Goal: Transaction & Acquisition: Purchase product/service

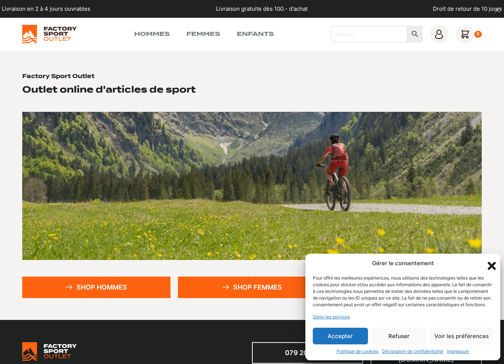
click at [495, 260] on icon "Fermer la boîte de dialogue" at bounding box center [492, 266] width 13 height 13
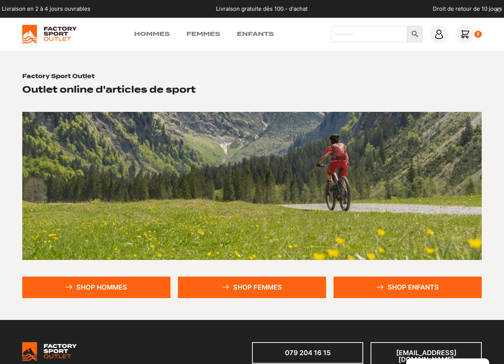
click at [141, 279] on link "Shop hommes" at bounding box center [96, 287] width 148 height 21
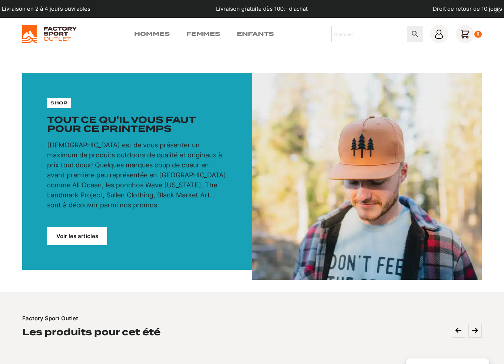
click at [78, 239] on link "Voir les articles" at bounding box center [77, 236] width 60 height 18
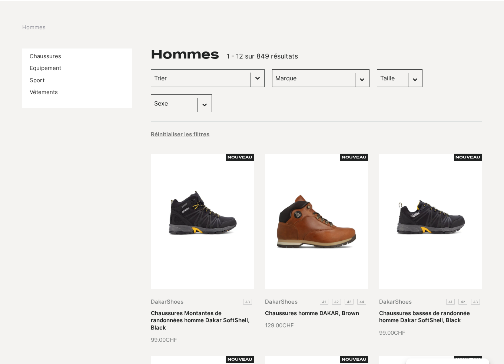
scroll to position [74, 0]
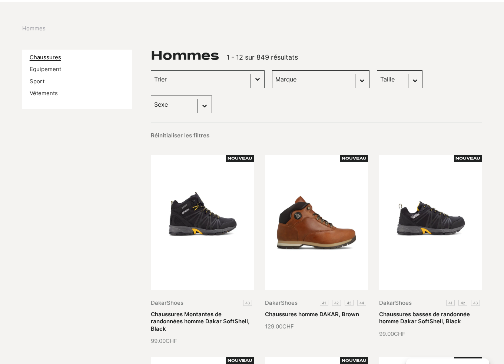
click at [55, 57] on link "Chaussures" at bounding box center [46, 57] width 32 height 7
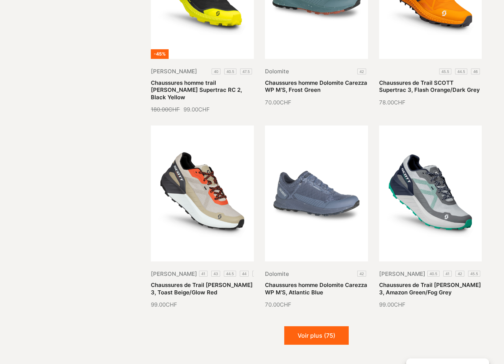
scroll to position [778, 0]
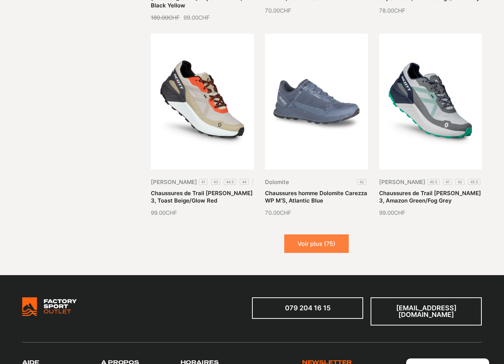
click at [316, 235] on button "Voir plus (75)" at bounding box center [316, 244] width 64 height 19
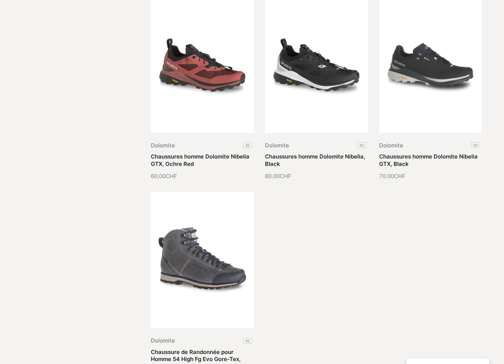
scroll to position [1520, 0]
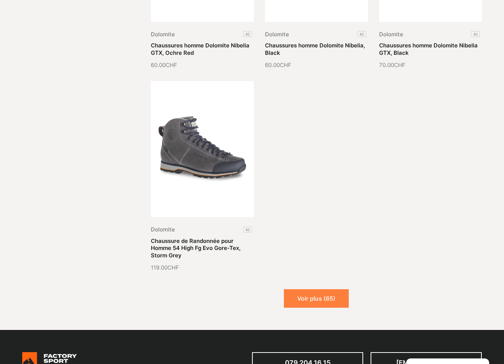
click at [317, 289] on button "Voir plus (65)" at bounding box center [316, 298] width 65 height 19
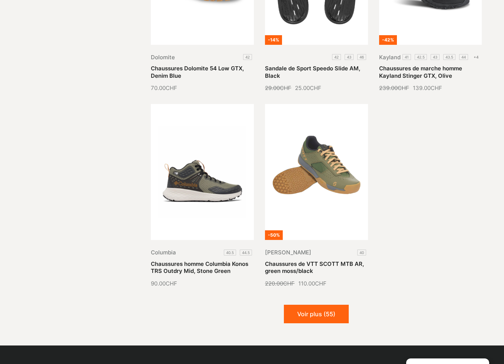
scroll to position [2113, 0]
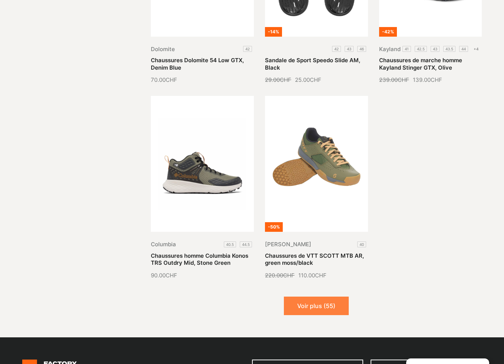
click at [329, 297] on button "Voir plus (55)" at bounding box center [316, 306] width 65 height 19
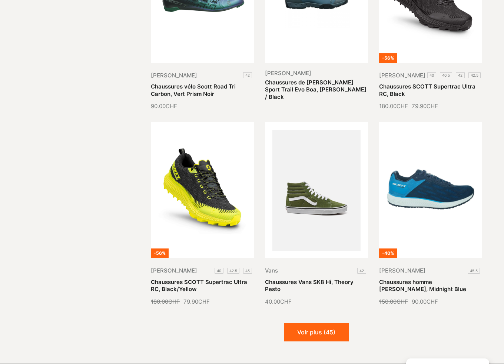
scroll to position [2817, 0]
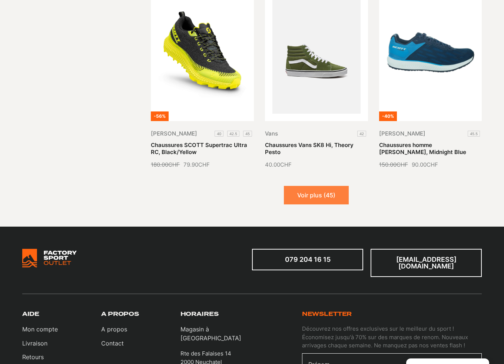
click at [330, 186] on button "Voir plus (45)" at bounding box center [316, 195] width 65 height 19
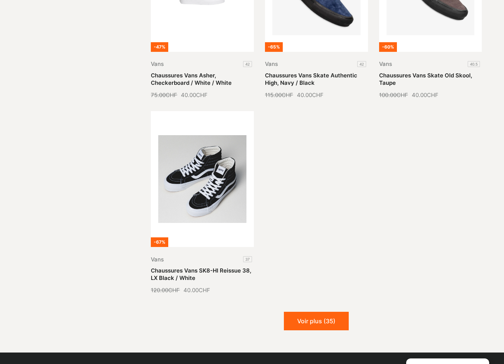
scroll to position [3484, 0]
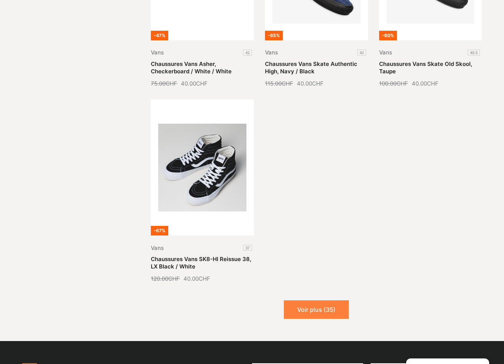
click at [291, 301] on button "Voir plus (35)" at bounding box center [316, 310] width 65 height 19
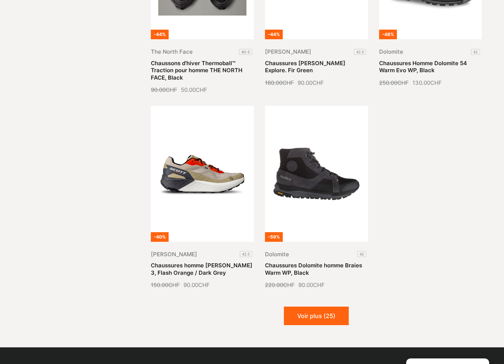
scroll to position [4114, 0]
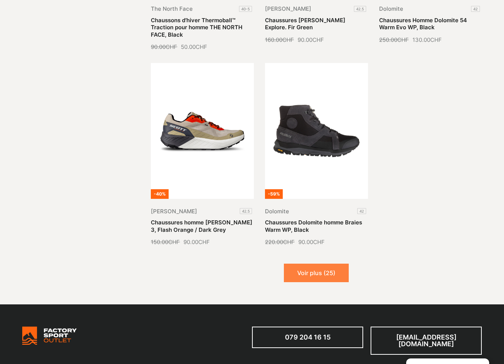
click at [297, 264] on button "Voir plus (25)" at bounding box center [316, 273] width 65 height 19
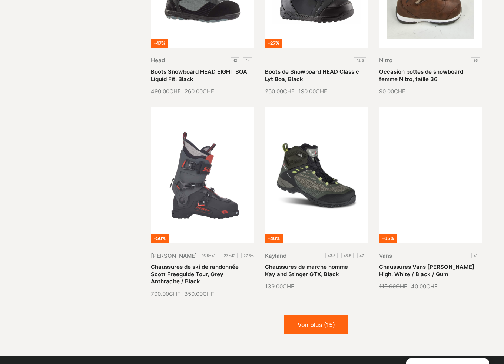
scroll to position [4670, 0]
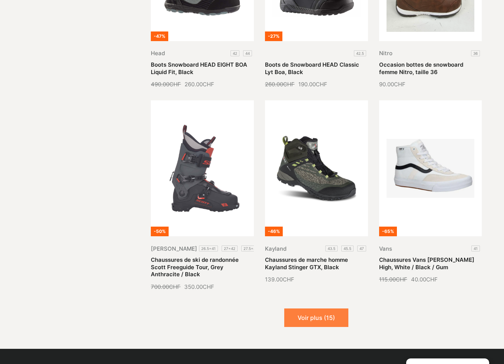
click at [328, 309] on button "Voir plus (15)" at bounding box center [316, 318] width 64 height 19
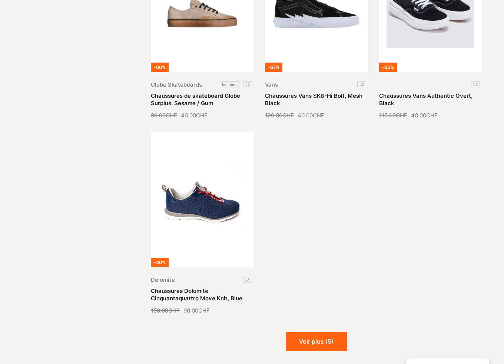
scroll to position [5485, 0]
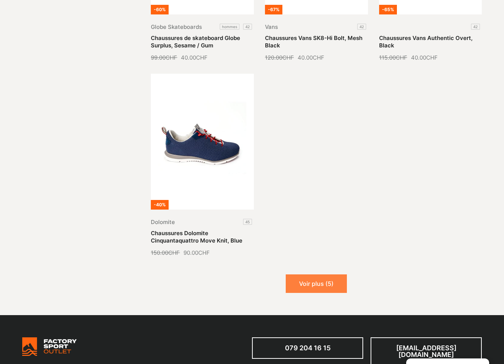
click at [319, 277] on button "Voir plus (5)" at bounding box center [316, 284] width 61 height 19
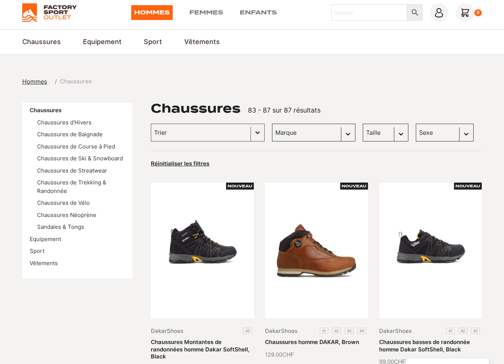
scroll to position [0, 0]
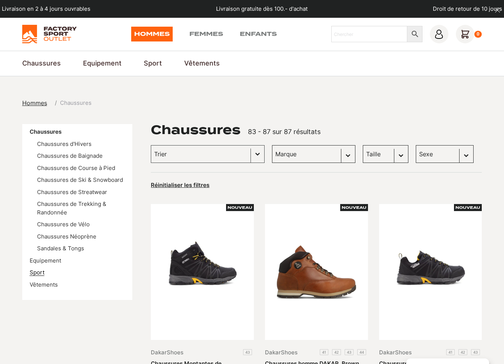
click at [42, 273] on link "Sport" at bounding box center [37, 272] width 15 height 7
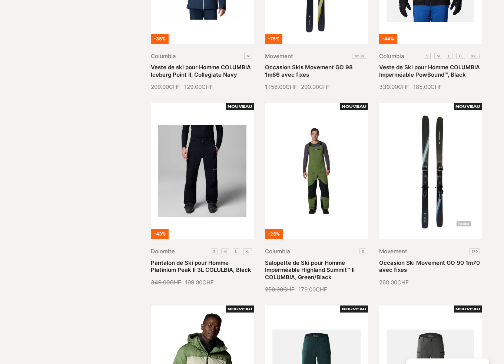
scroll to position [37, 0]
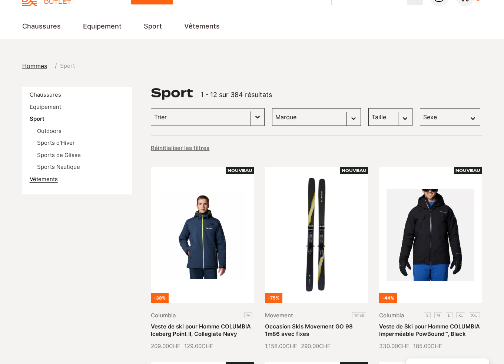
click at [41, 179] on link "Vêtements" at bounding box center [44, 179] width 28 height 7
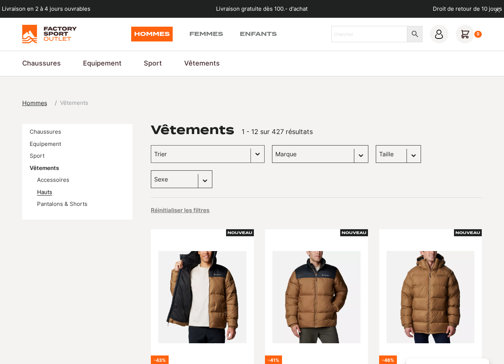
click at [52, 192] on link "Hauts" at bounding box center [44, 192] width 15 height 7
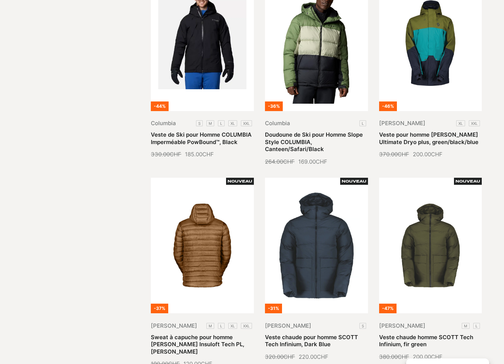
scroll to position [778, 0]
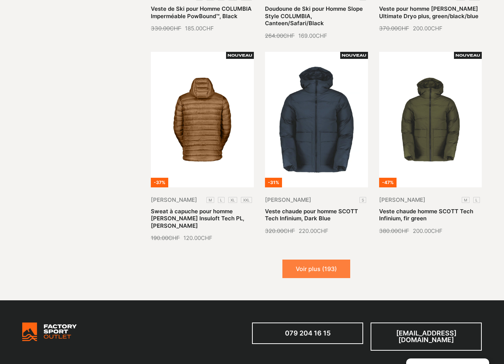
click at [325, 260] on button "Voir plus (193)" at bounding box center [316, 269] width 68 height 19
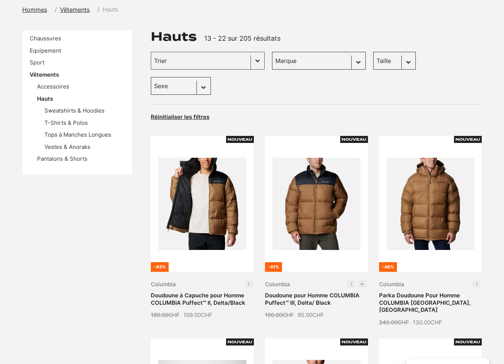
scroll to position [0, 0]
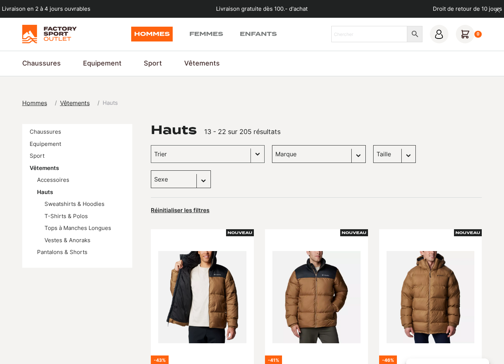
click at [352, 158] on select "Marque Scott (44) Columbia (37) Dolomite (22) Craft (21) The Landmark Project (…" at bounding box center [319, 154] width 94 height 18
click at [246, 205] on div "Réinitialiser les filtres" at bounding box center [316, 210] width 331 height 10
click at [251, 157] on button "Basculer la liste" at bounding box center [257, 154] width 13 height 17
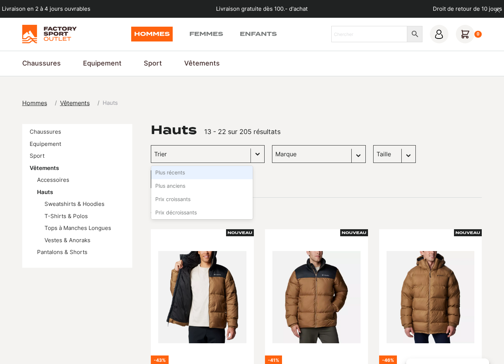
click at [251, 157] on button "Basculer la liste" at bounding box center [257, 154] width 13 height 17
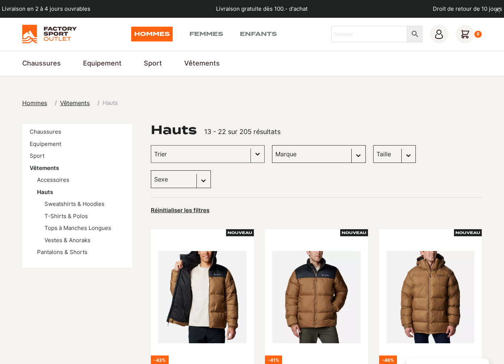
click at [397, 155] on select "Taille L (28) M (22) XL (17) S (7) XXL (7) XXXL (1)" at bounding box center [394, 154] width 43 height 18
select select "xl"
click at [373, 145] on select "Taille L (28) M (22) XL (17) S (7) XXL (7) XXXL (1)" at bounding box center [394, 154] width 43 height 18
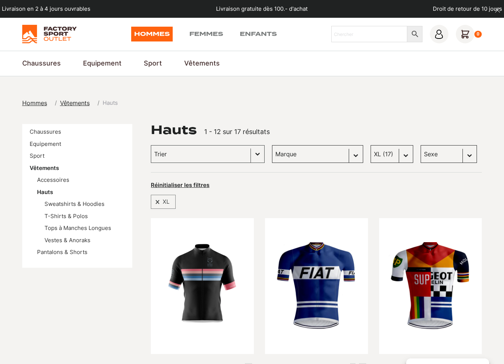
click at [460, 155] on select "Sexe Hommes (17) Femmes (0)" at bounding box center [449, 154] width 56 height 18
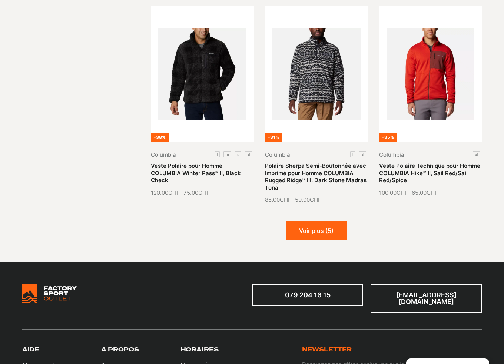
scroll to position [852, 0]
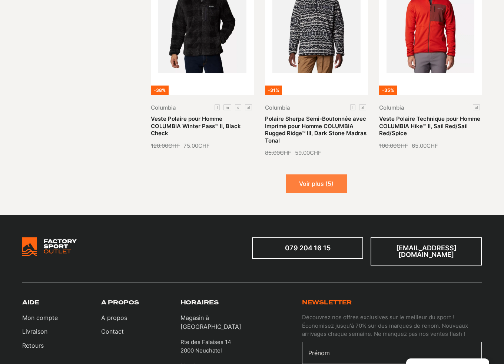
click at [331, 181] on button "Voir plus (5)" at bounding box center [316, 184] width 61 height 19
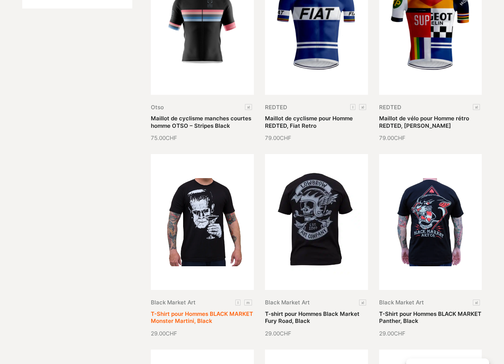
scroll to position [37, 0]
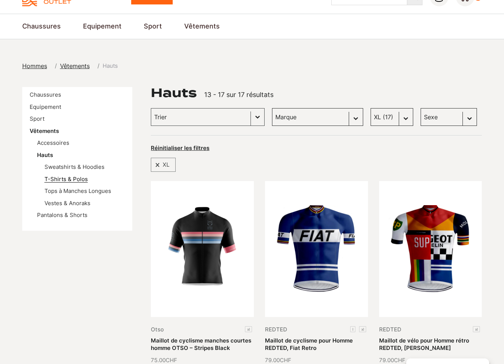
click at [79, 182] on link "T-Shirts & Polos" at bounding box center [65, 179] width 43 height 7
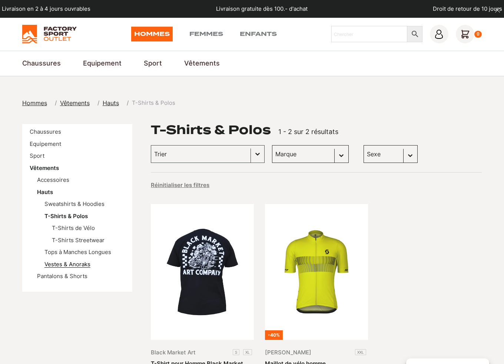
click at [64, 265] on link "Vestes & Anoraks" at bounding box center [67, 264] width 46 height 7
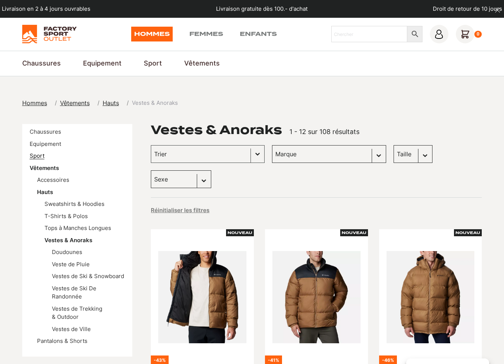
click at [33, 157] on link "Sport" at bounding box center [37, 155] width 15 height 7
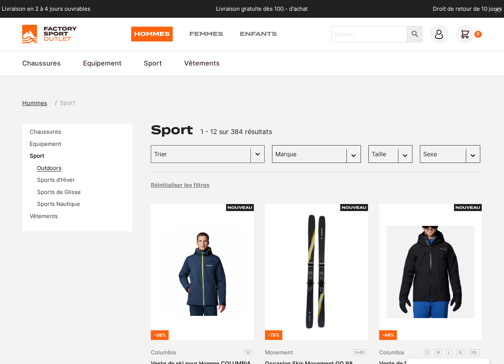
click at [60, 168] on link "Outdoors" at bounding box center [49, 168] width 24 height 7
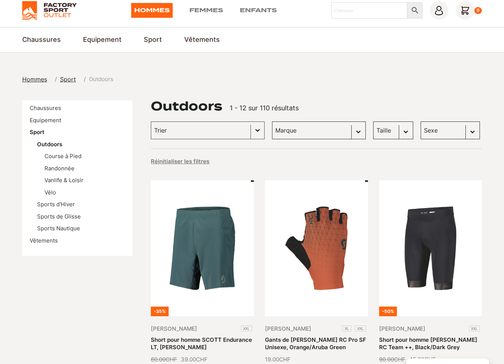
scroll to position [37, 0]
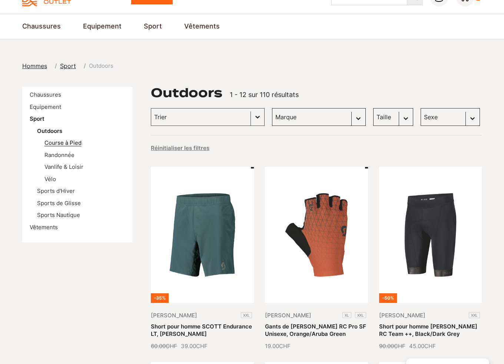
click at [76, 144] on link "Course à Pied" at bounding box center [62, 142] width 37 height 7
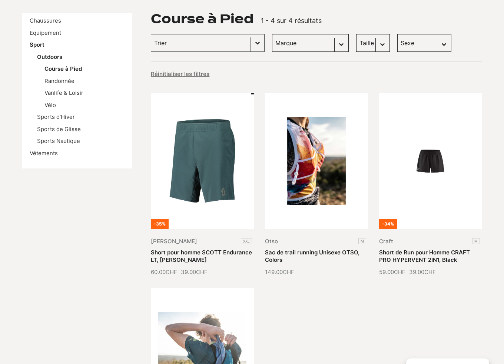
scroll to position [37, 0]
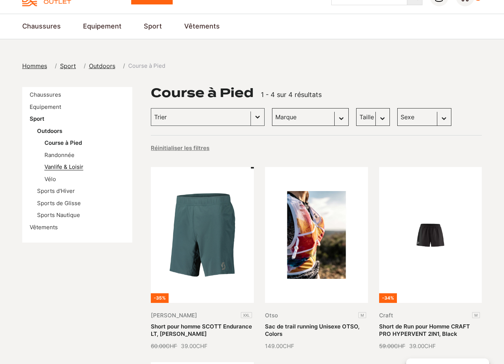
click at [55, 167] on link "Vanlife & Loisir" at bounding box center [63, 166] width 39 height 7
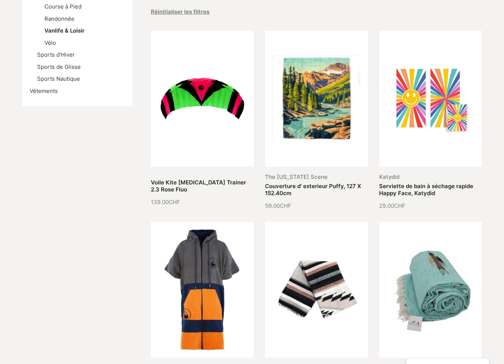
scroll to position [74, 0]
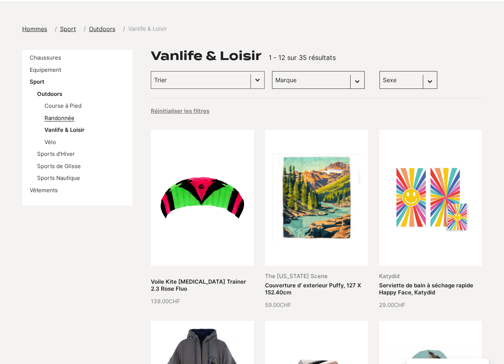
click at [60, 118] on link "Randonnée" at bounding box center [59, 118] width 30 height 7
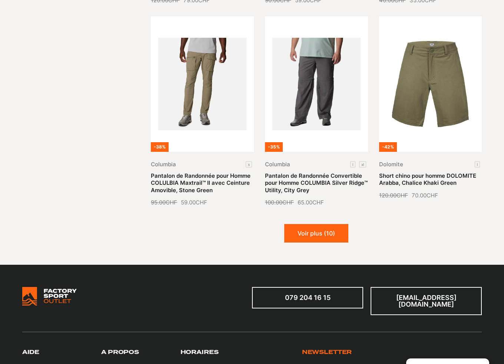
scroll to position [778, 0]
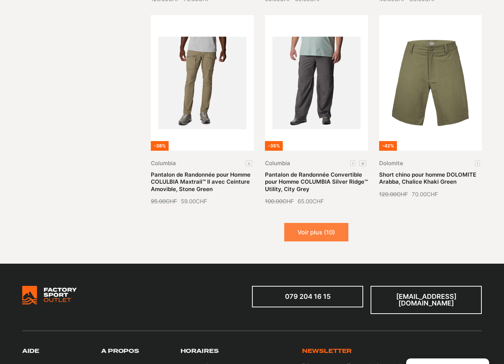
click at [332, 235] on button "Voir plus (10)" at bounding box center [316, 232] width 64 height 19
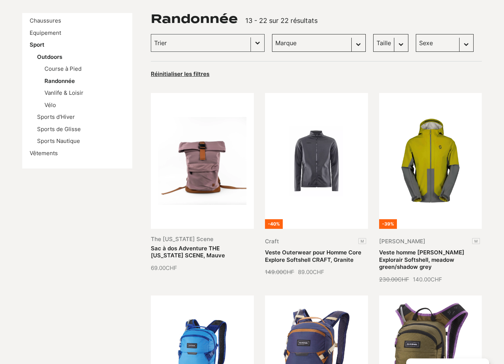
scroll to position [0, 0]
